Goal: Task Accomplishment & Management: Use online tool/utility

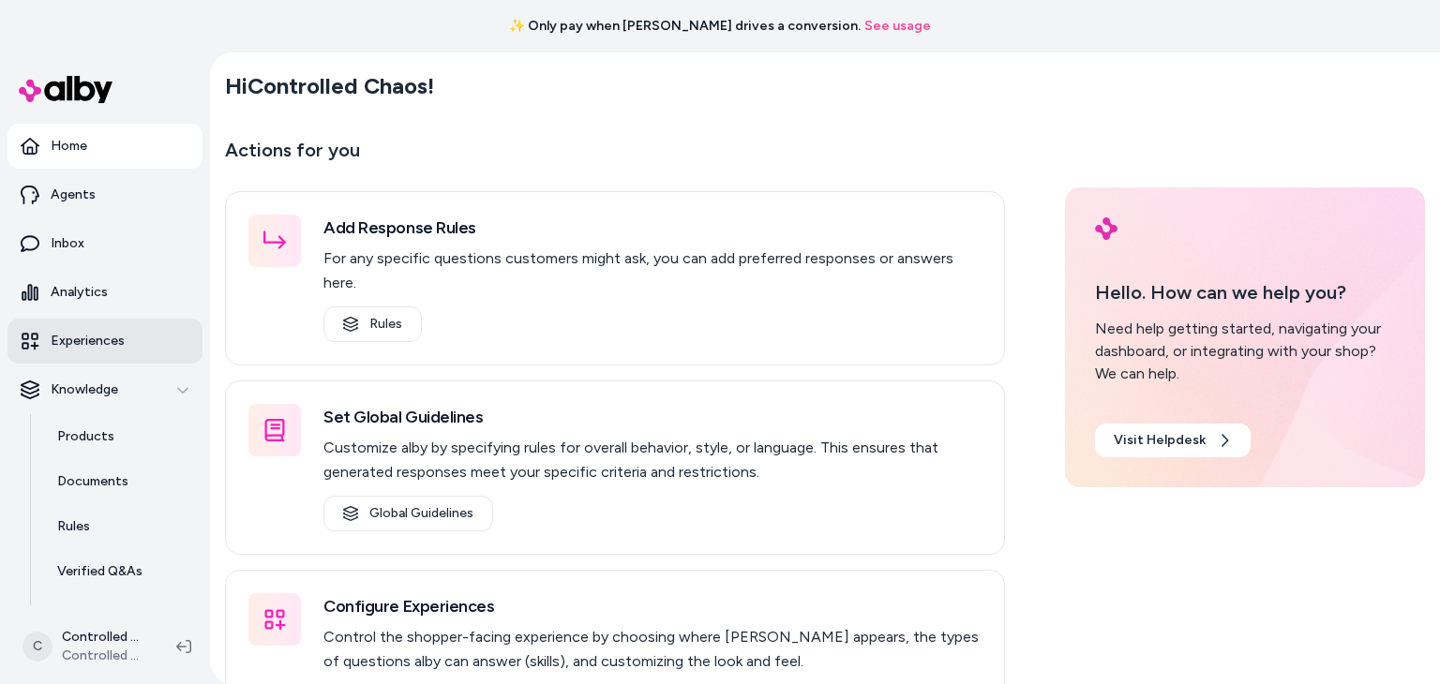
click at [71, 342] on p "Experiences" at bounding box center [88, 341] width 74 height 19
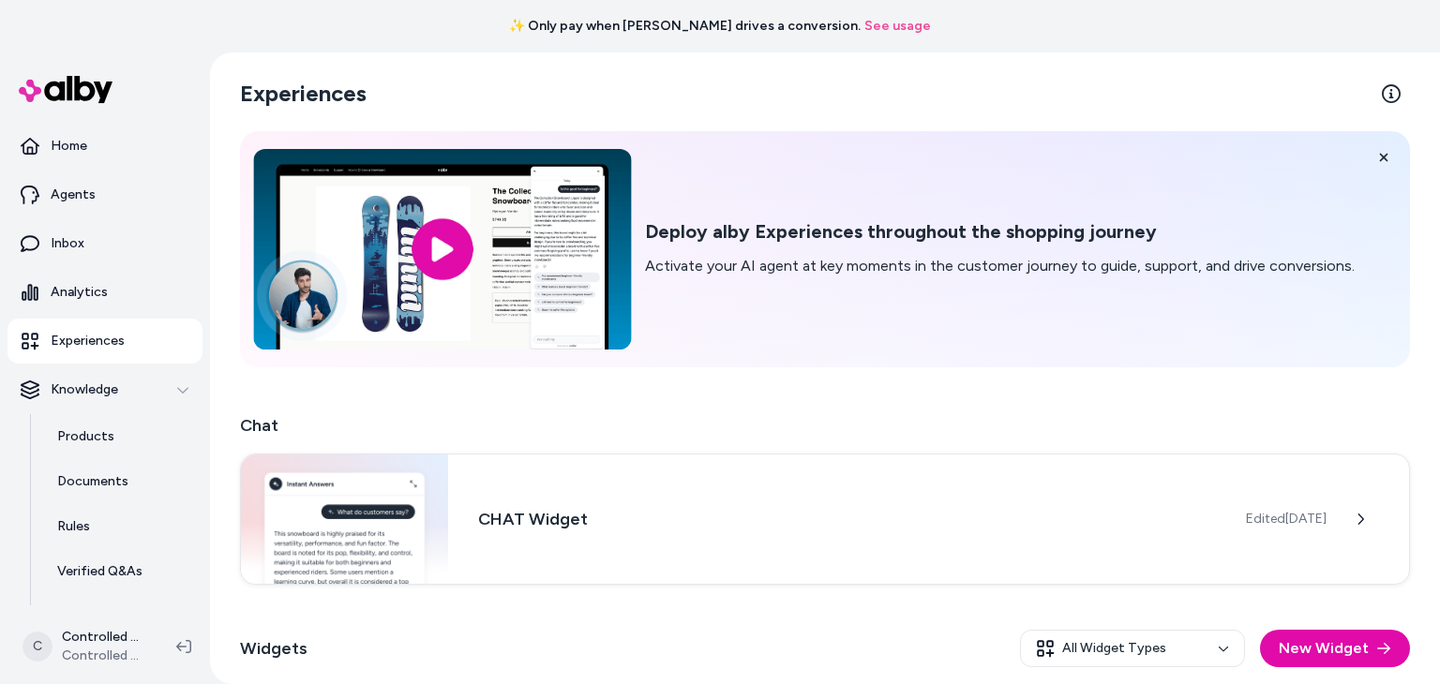
scroll to position [164, 0]
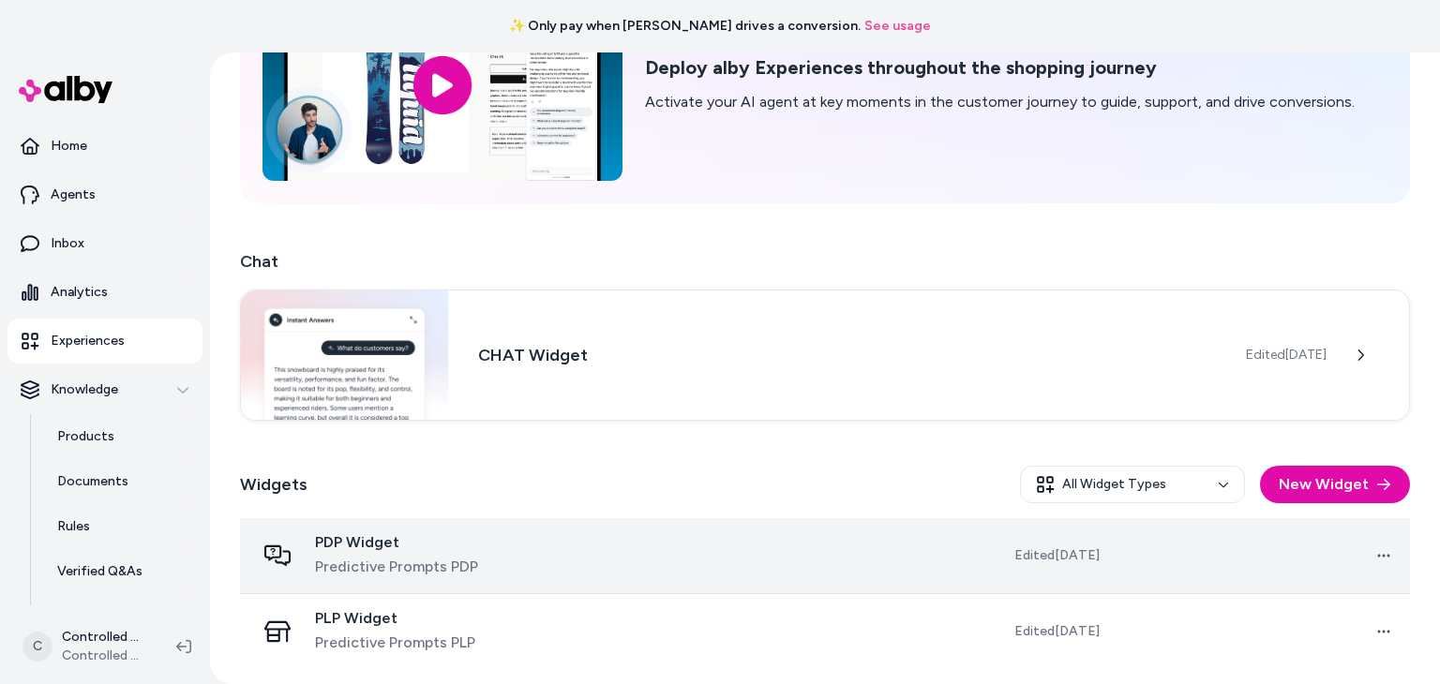
click at [384, 563] on span "Predictive Prompts PDP" at bounding box center [396, 567] width 163 height 22
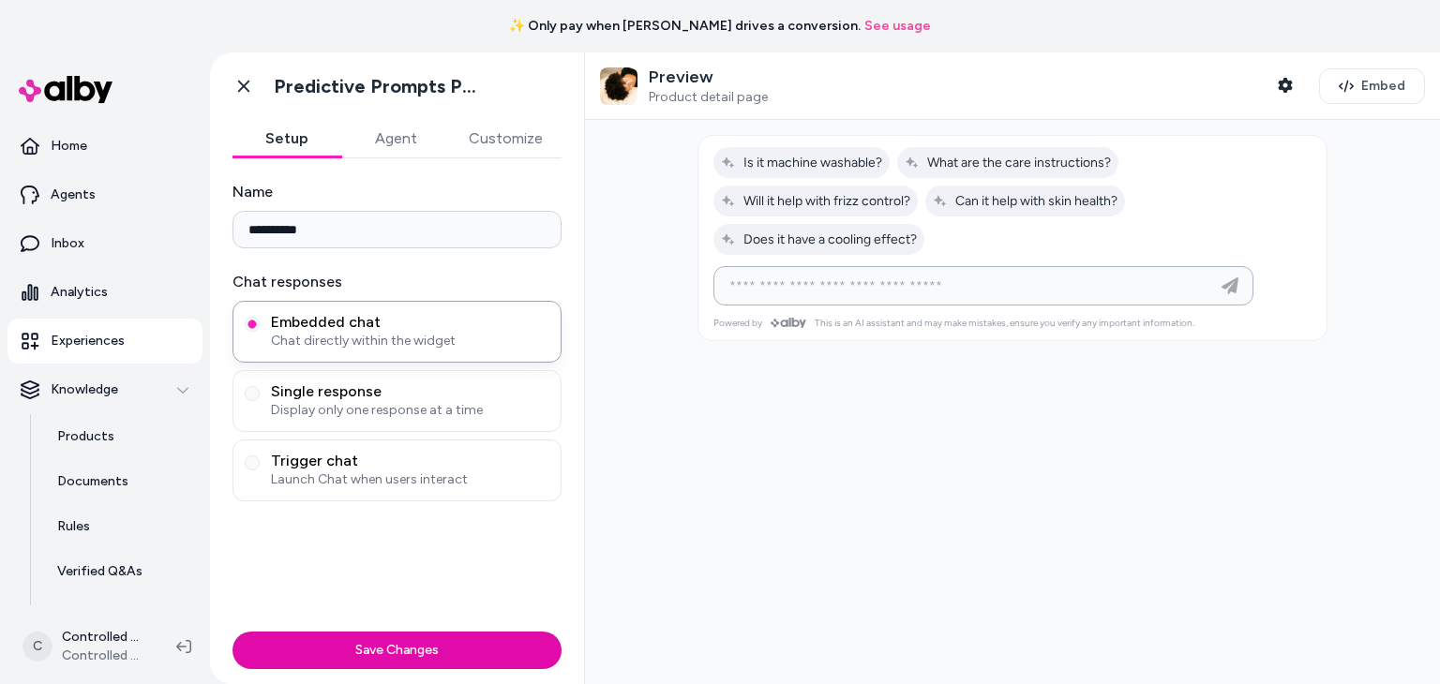
click at [871, 277] on input at bounding box center [964, 286] width 493 height 22
click at [806, 501] on div at bounding box center [1012, 402] width 855 height 564
click at [389, 142] on button "Agent" at bounding box center [395, 138] width 109 height 37
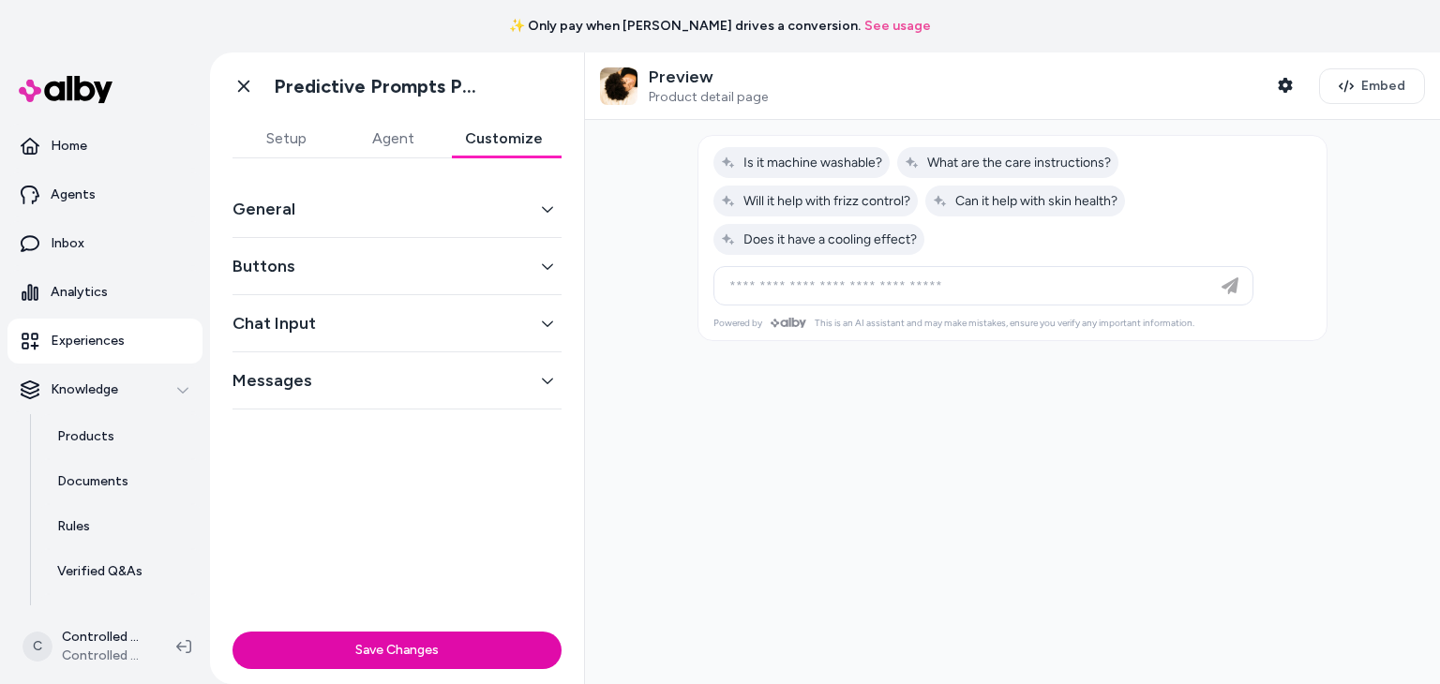
click at [487, 142] on button "Customize" at bounding box center [503, 138] width 115 height 37
click at [405, 137] on button "Agent" at bounding box center [392, 138] width 107 height 37
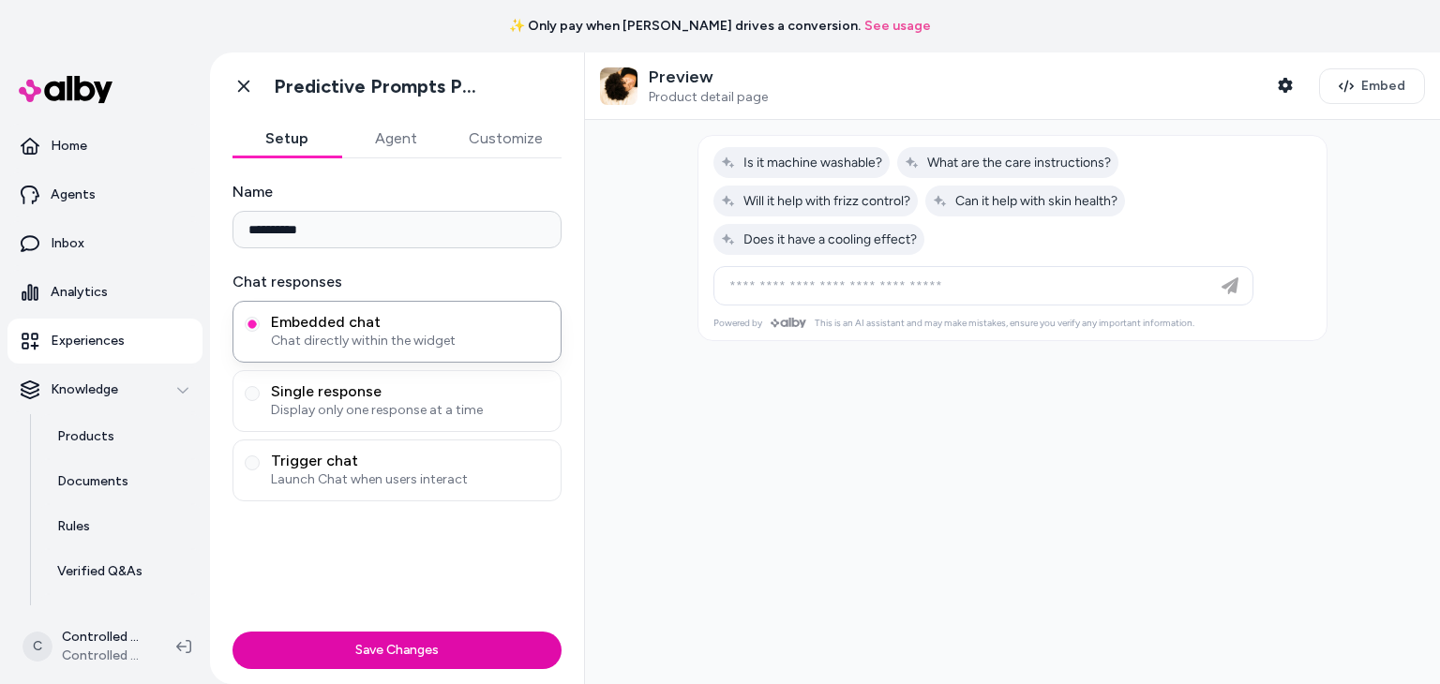
click at [286, 141] on button "Setup" at bounding box center [286, 138] width 109 height 37
click at [1369, 91] on span "Embed" at bounding box center [1383, 86] width 44 height 19
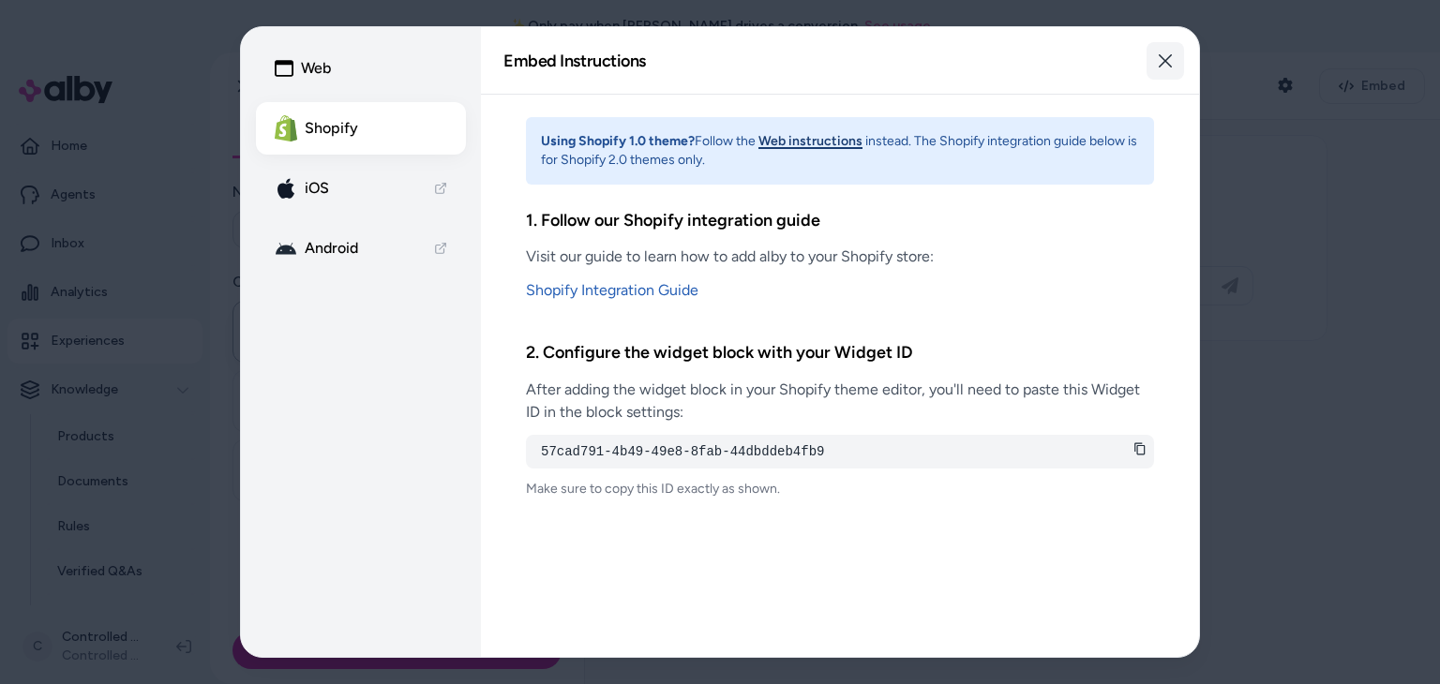
click at [1166, 67] on icon "button" at bounding box center [1165, 60] width 15 height 15
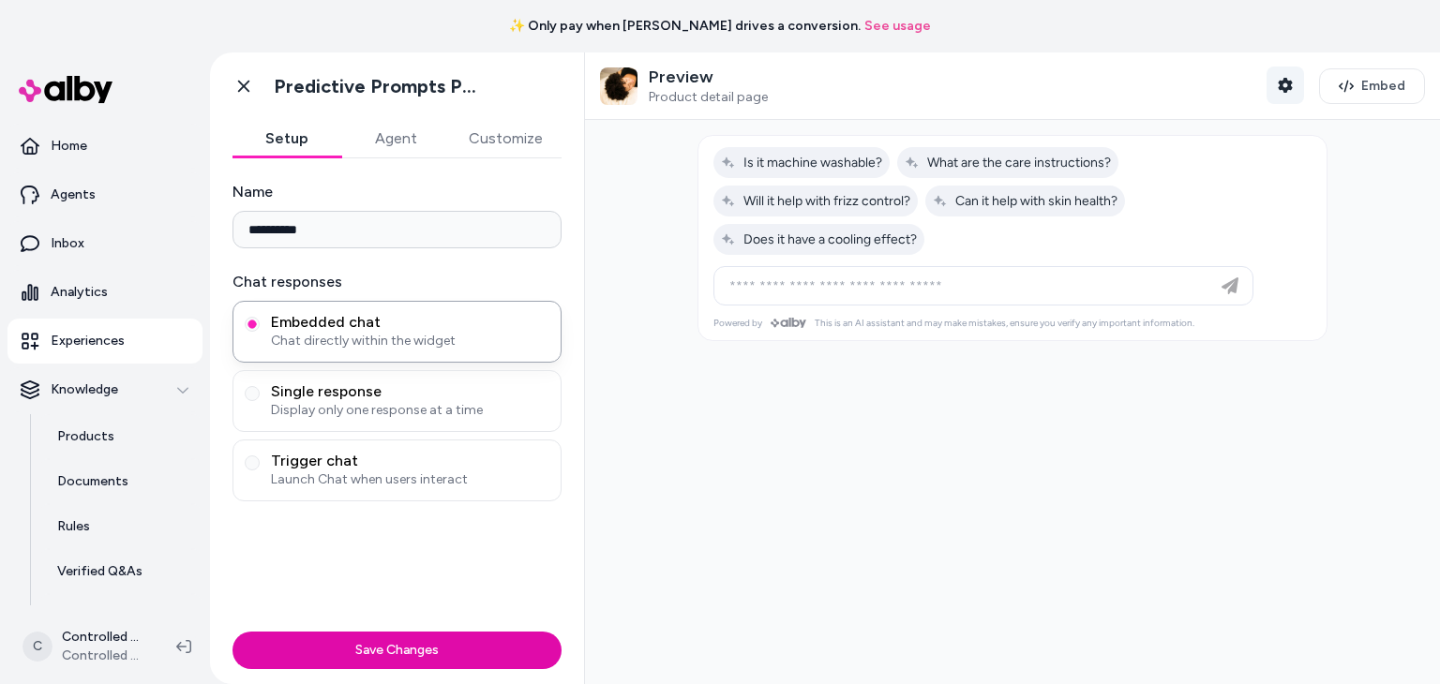
click at [1280, 83] on icon "button" at bounding box center [1285, 85] width 15 height 15
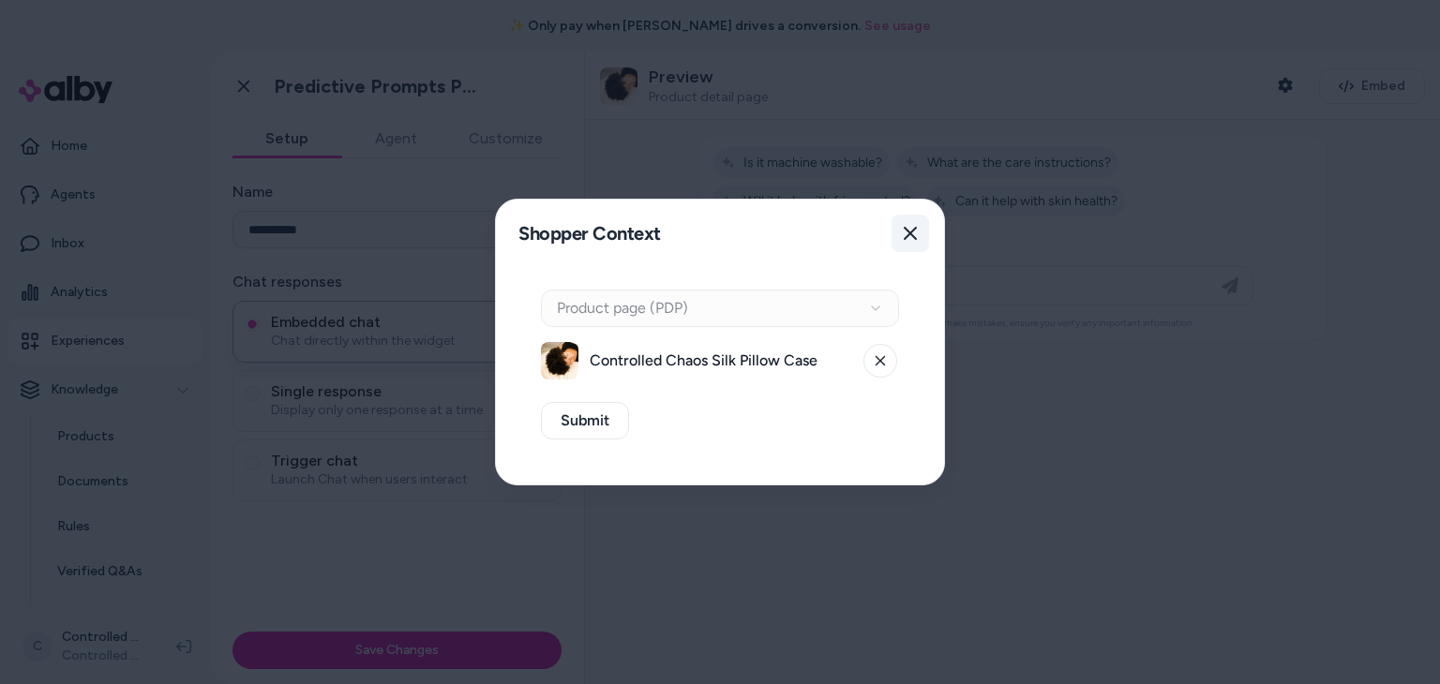
click at [908, 226] on icon "button" at bounding box center [910, 233] width 15 height 15
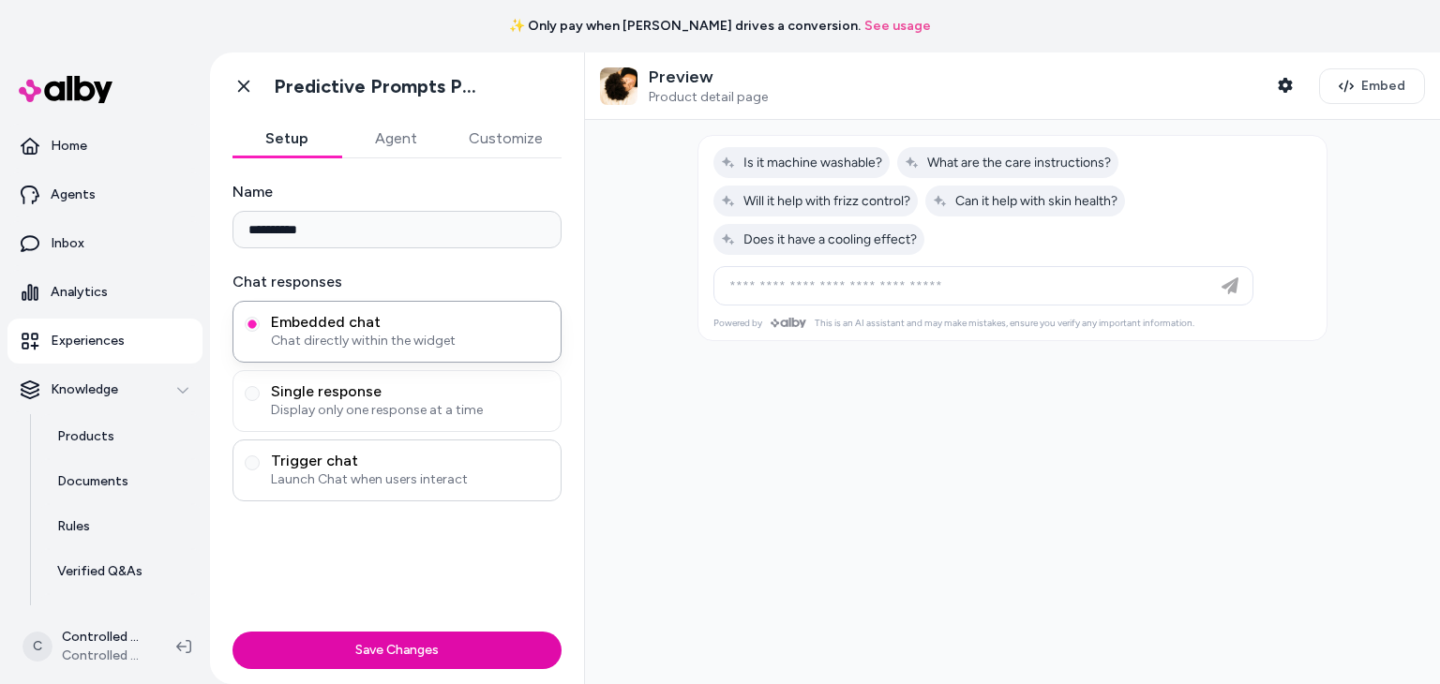
click at [411, 490] on div "Trigger chat Launch Chat when users interact" at bounding box center [396, 471] width 329 height 62
click at [416, 473] on span "Launch Chat when users interact" at bounding box center [410, 480] width 278 height 19
click at [260, 471] on button "Trigger chat Launch Chat when users interact" at bounding box center [252, 463] width 15 height 15
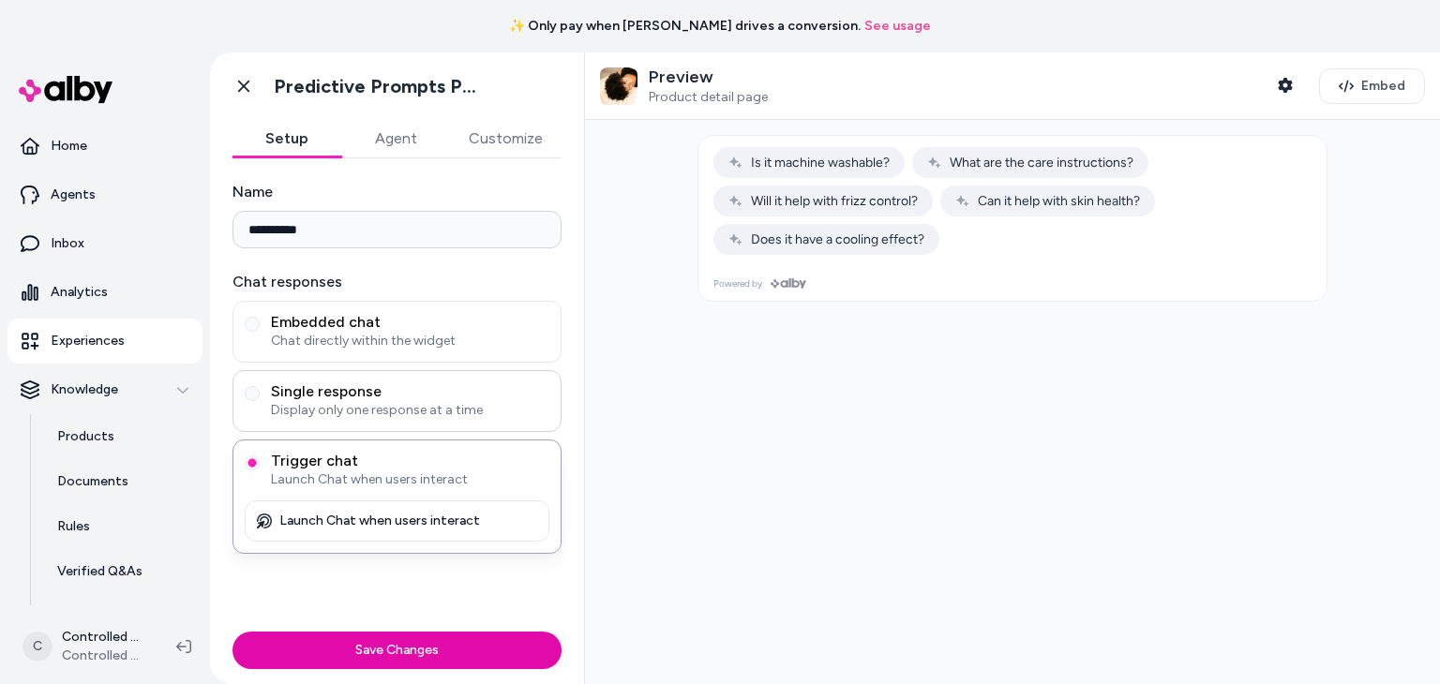
click at [442, 410] on span "Display only one response at a time" at bounding box center [410, 410] width 278 height 19
click at [260, 401] on button "Single response Display only one response at a time" at bounding box center [252, 393] width 15 height 15
click at [463, 337] on span "Chat directly within the widget" at bounding box center [410, 341] width 278 height 19
click at [260, 332] on button "Embedded chat Chat directly within the widget" at bounding box center [252, 324] width 15 height 15
